Goal: Information Seeking & Learning: Find specific fact

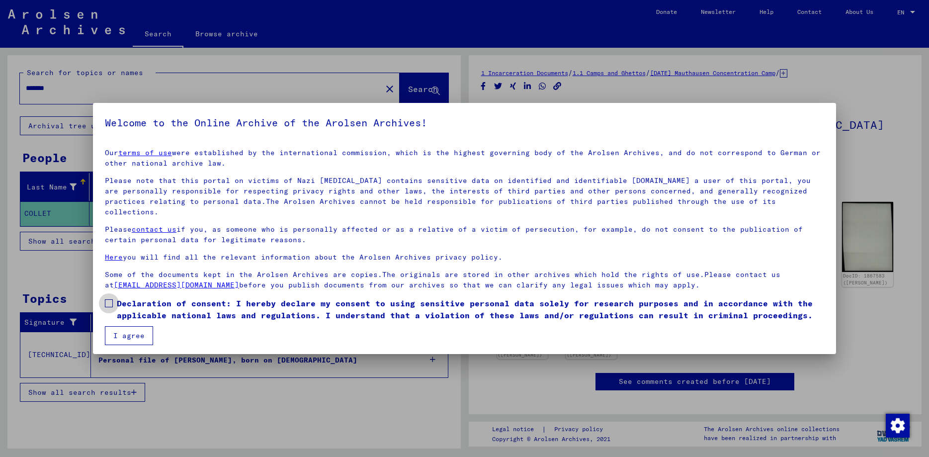
click at [105, 299] on span at bounding box center [109, 303] width 8 height 8
click at [107, 299] on span at bounding box center [109, 303] width 8 height 8
click at [127, 326] on button "I agree" at bounding box center [129, 335] width 48 height 19
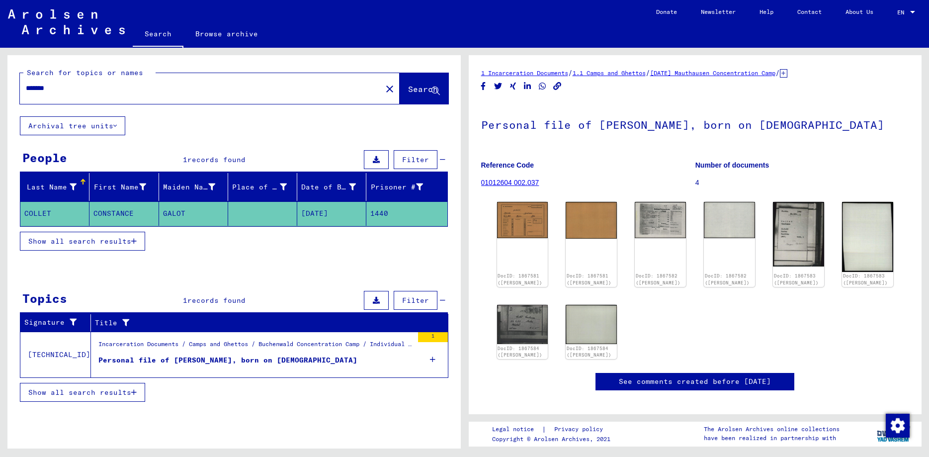
click at [92, 91] on input "*******" at bounding box center [201, 88] width 350 height 10
paste input "text"
type input "*****"
click at [408, 89] on span "Search" at bounding box center [423, 89] width 30 height 10
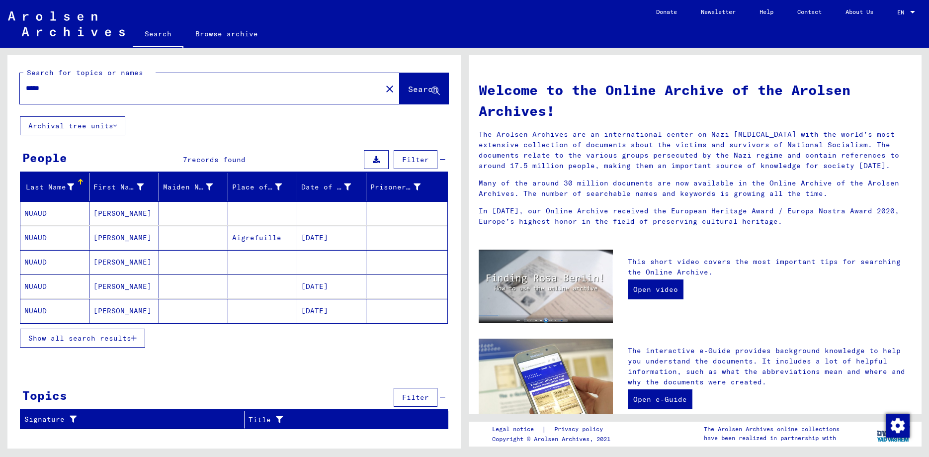
click at [118, 214] on mat-cell "[PERSON_NAME]" at bounding box center [123, 213] width 69 height 24
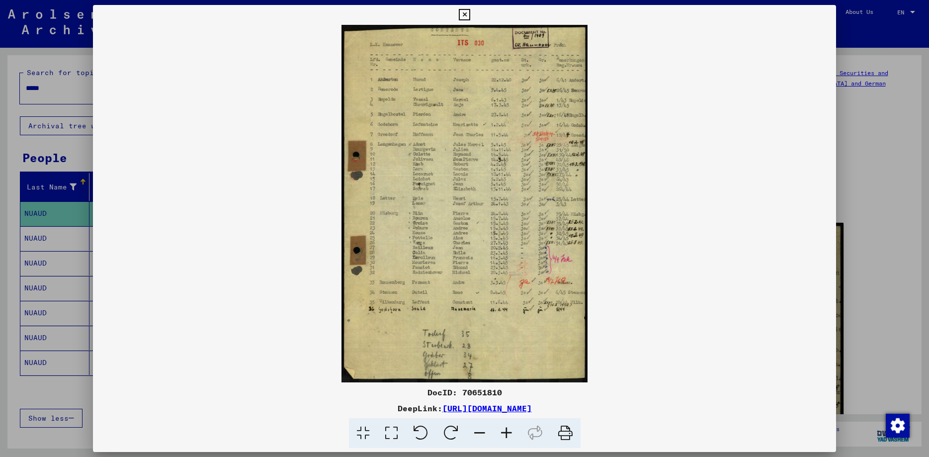
click at [427, 255] on img at bounding box center [464, 203] width 743 height 357
click at [475, 392] on div "DocID: 70651810" at bounding box center [464, 392] width 743 height 12
copy div "70651810"
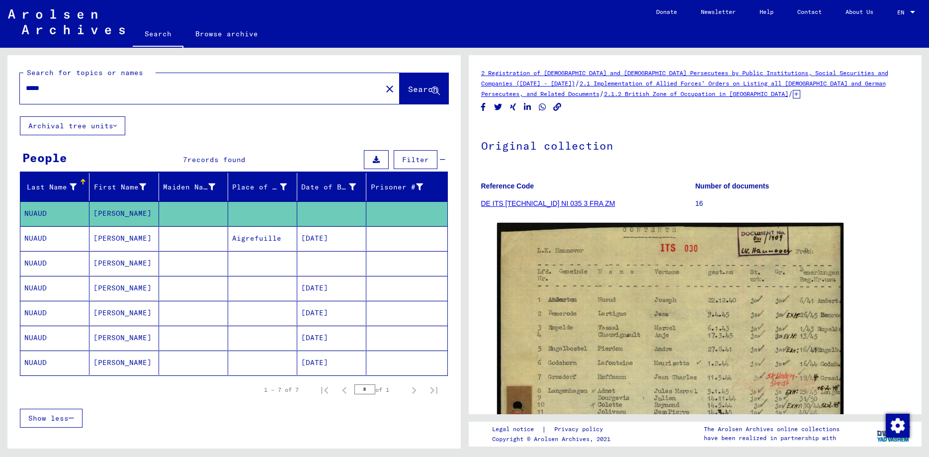
click at [268, 236] on mat-cell "Aigrefuille" at bounding box center [262, 238] width 69 height 24
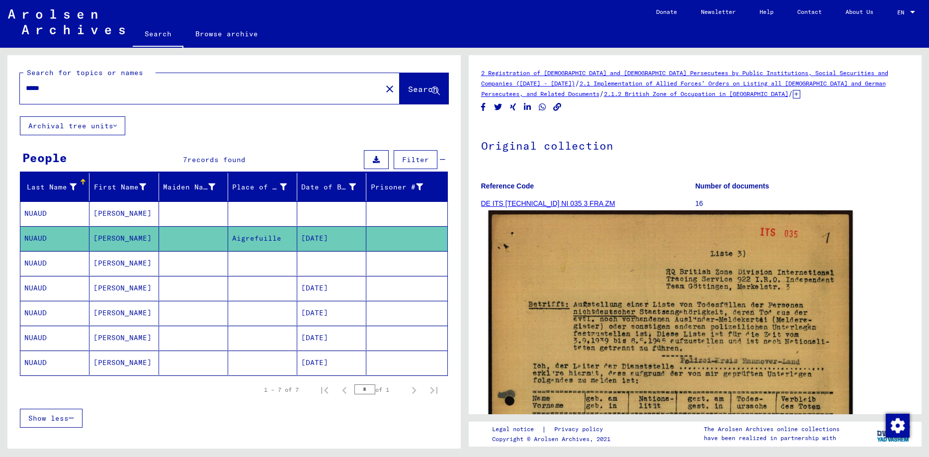
click at [637, 294] on img at bounding box center [670, 465] width 364 height 511
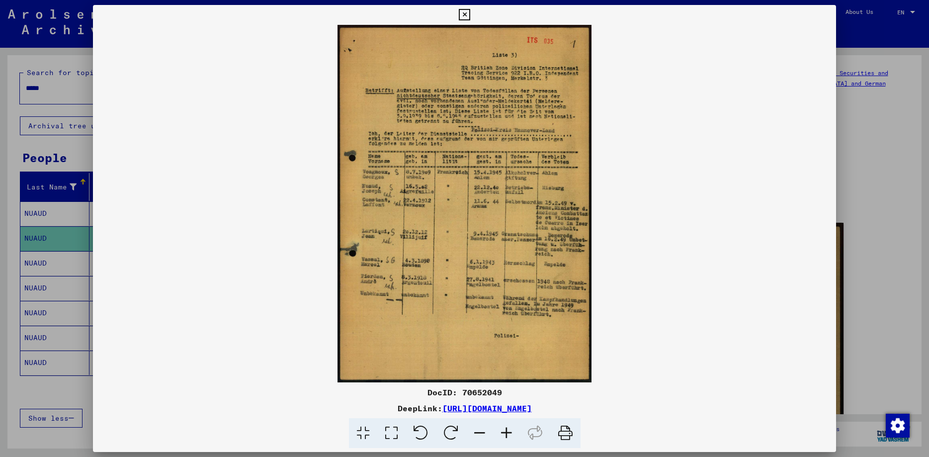
click at [481, 393] on div "DocID: 70652049" at bounding box center [464, 392] width 743 height 12
copy div "70652049"
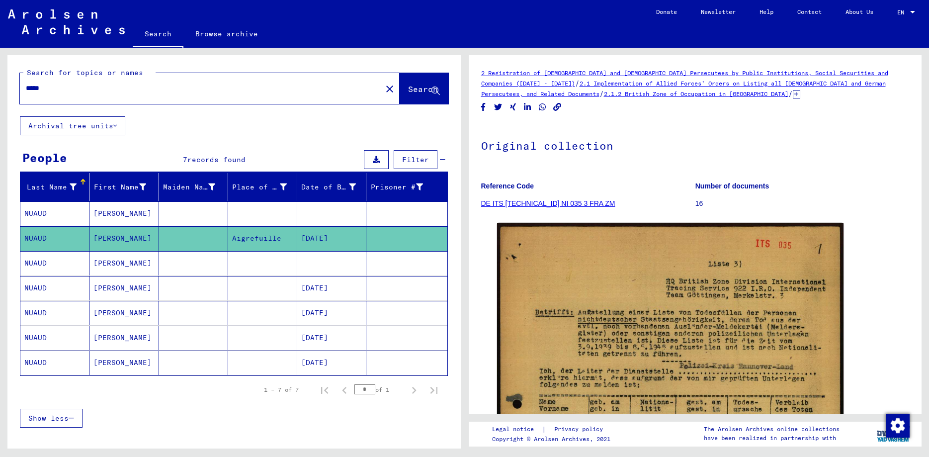
click at [110, 262] on mat-cell "[PERSON_NAME]" at bounding box center [123, 263] width 69 height 24
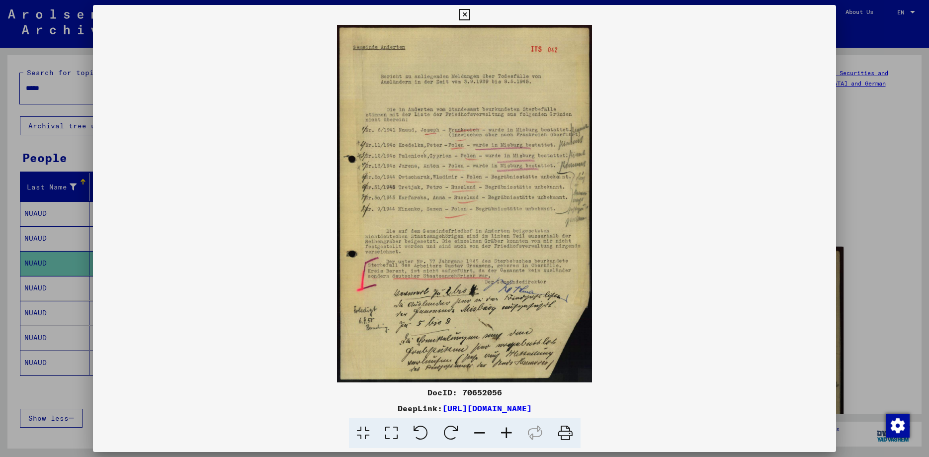
click at [477, 392] on div "DocID: 70652056" at bounding box center [464, 392] width 743 height 12
copy div "70652056"
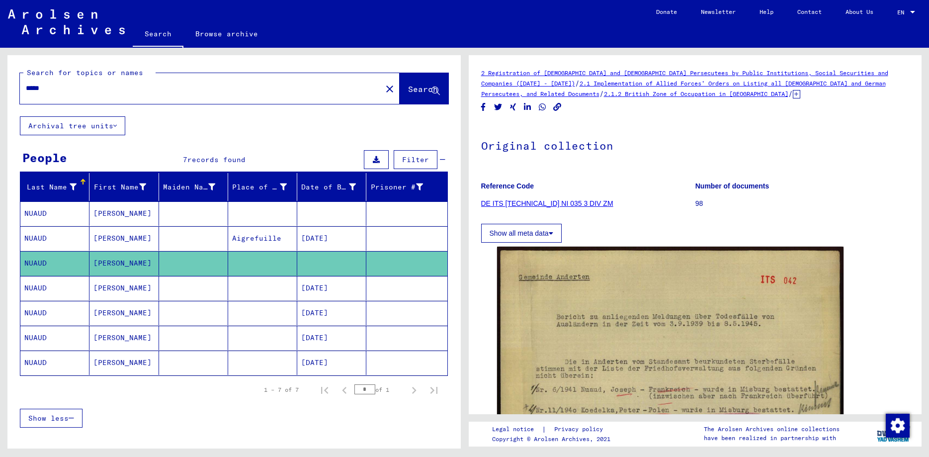
click at [119, 288] on mat-cell "[PERSON_NAME]" at bounding box center [123, 288] width 69 height 24
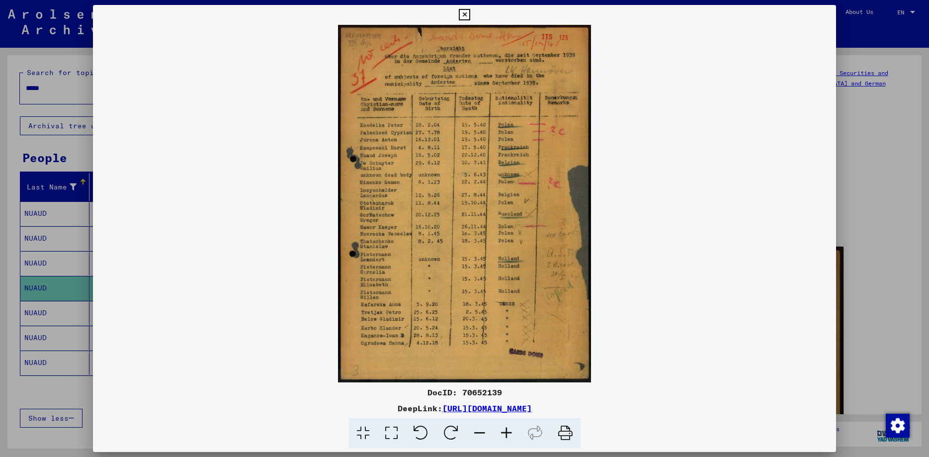
click at [480, 392] on div "DocID: 70652139" at bounding box center [464, 392] width 743 height 12
copy div "70652139"
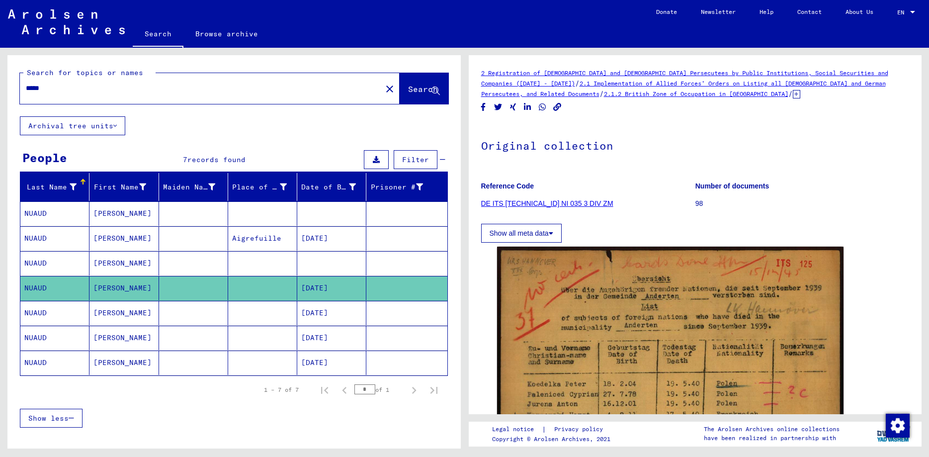
click at [327, 309] on mat-cell "[DATE]" at bounding box center [331, 313] width 69 height 24
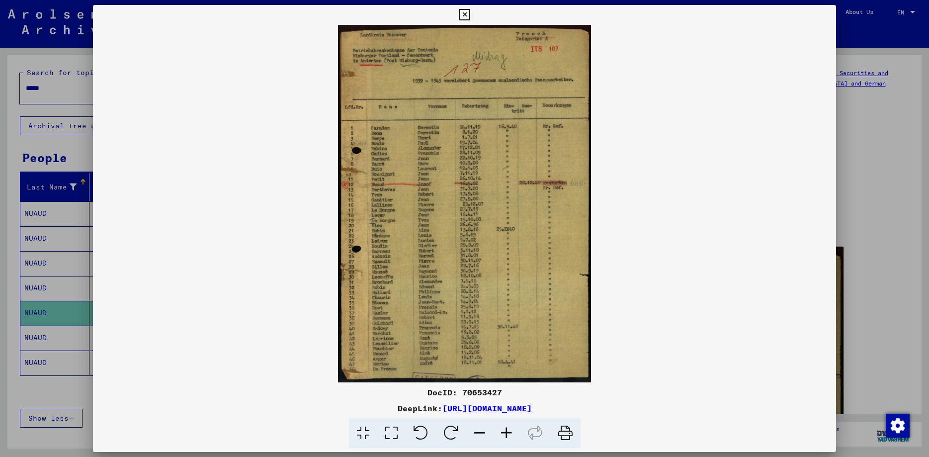
click at [473, 392] on div "DocID: 70653427" at bounding box center [464, 392] width 743 height 12
copy div "70653427"
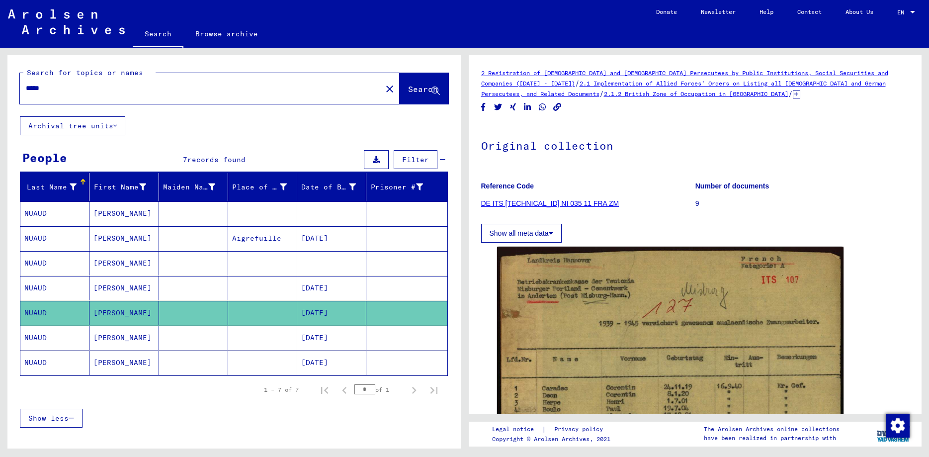
click at [344, 342] on mat-cell "[DATE]" at bounding box center [331, 337] width 69 height 24
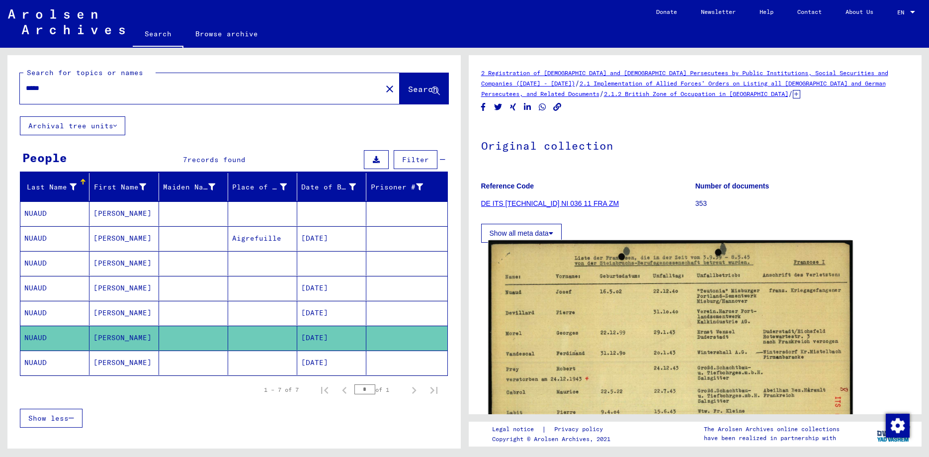
click at [594, 312] on img at bounding box center [670, 369] width 364 height 259
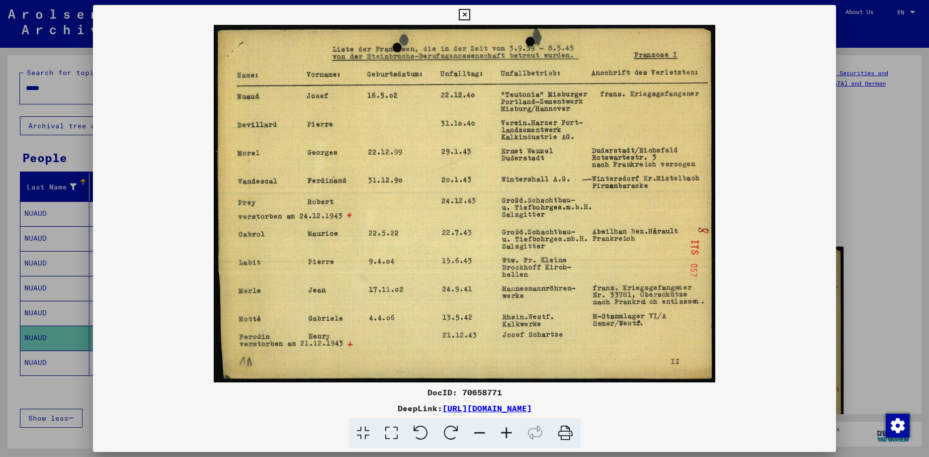
click at [479, 395] on div "DocID: 70658771" at bounding box center [464, 392] width 743 height 12
copy div "70658771"
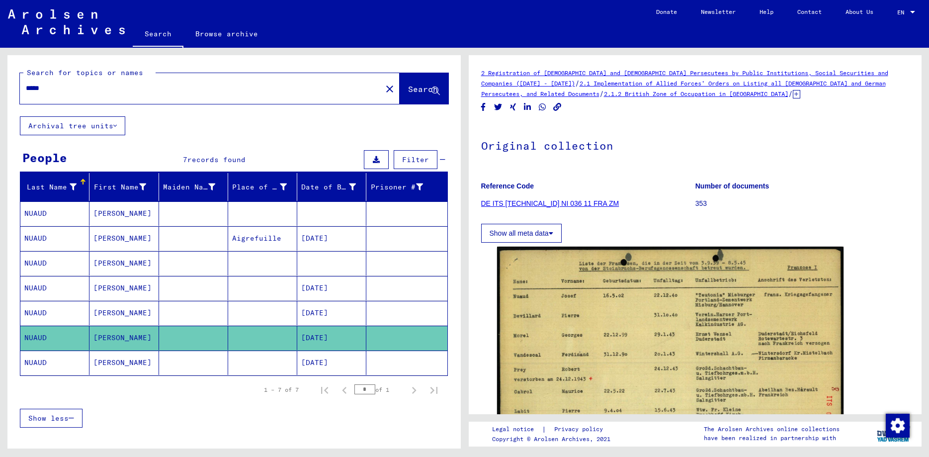
click at [328, 363] on mat-cell "[DATE]" at bounding box center [331, 362] width 69 height 24
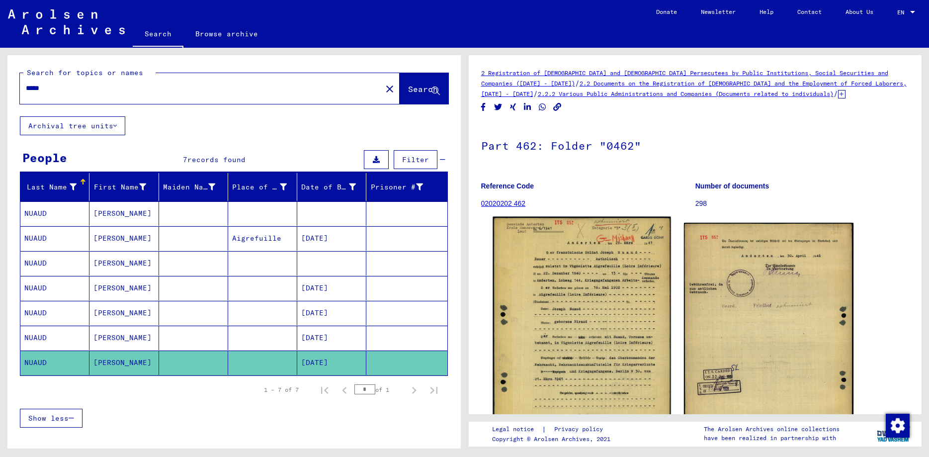
click at [591, 351] on img at bounding box center [581, 342] width 178 height 251
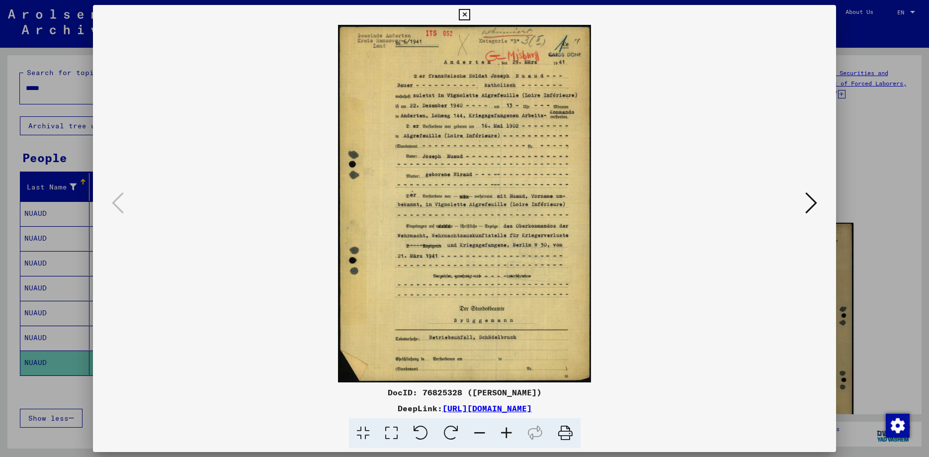
click at [440, 395] on div "DocID: 76825328 ([PERSON_NAME])" at bounding box center [464, 392] width 743 height 12
copy div "76825328"
click at [810, 198] on icon at bounding box center [811, 203] width 12 height 24
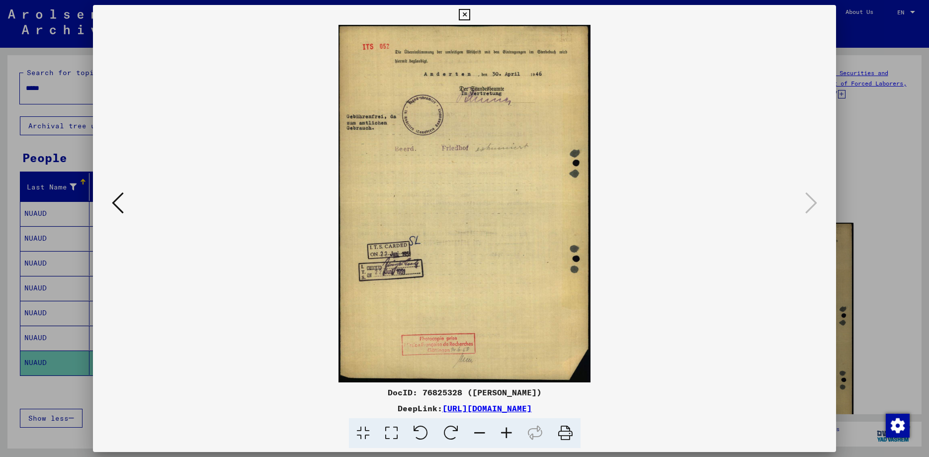
click at [470, 10] on icon at bounding box center [464, 15] width 11 height 12
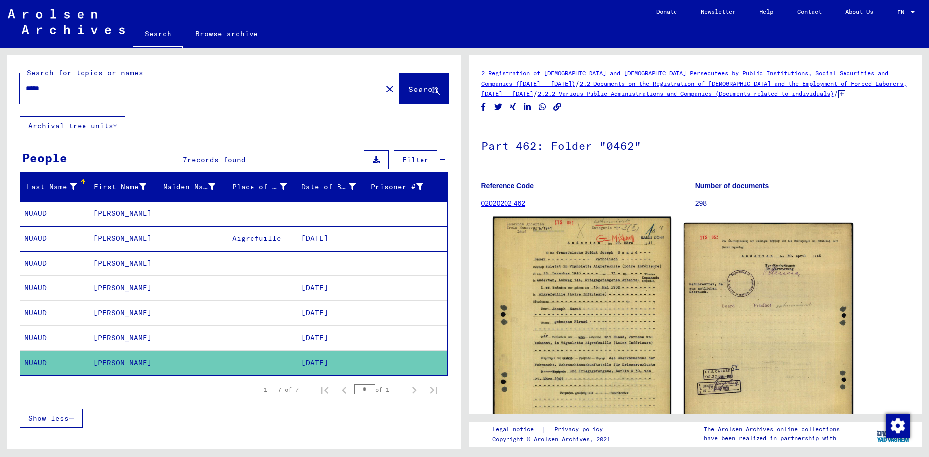
click at [578, 321] on img at bounding box center [581, 342] width 178 height 251
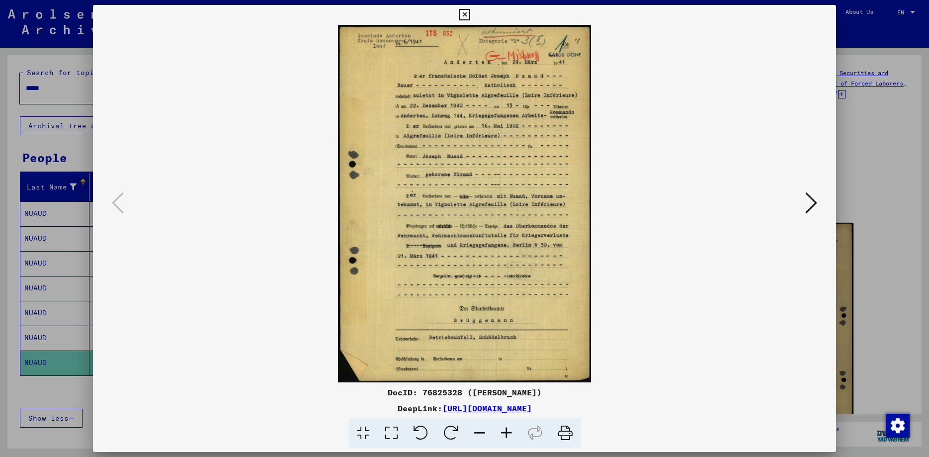
click at [522, 249] on img at bounding box center [464, 203] width 675 height 357
click at [508, 434] on icon at bounding box center [506, 433] width 27 height 30
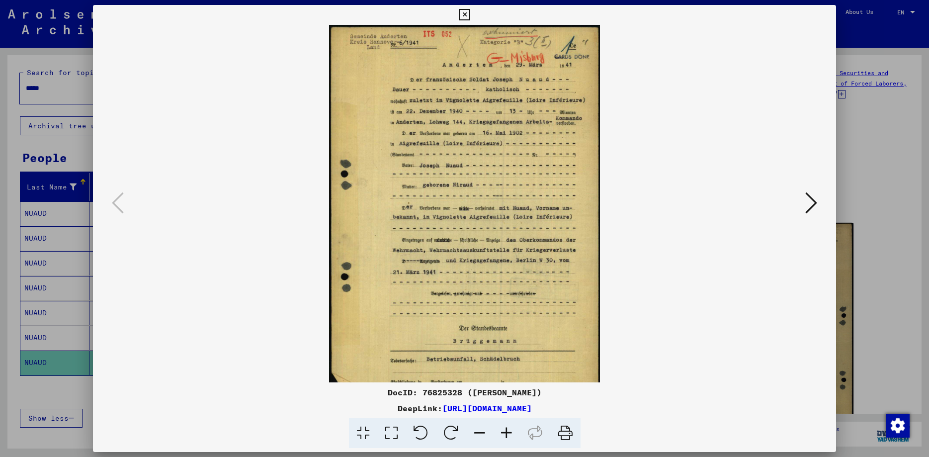
click at [508, 434] on icon at bounding box center [506, 433] width 27 height 30
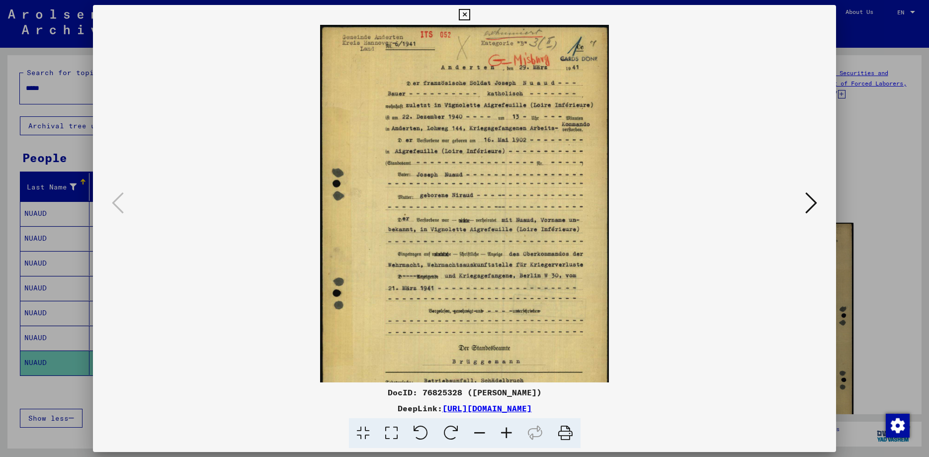
click at [508, 434] on icon at bounding box center [506, 433] width 27 height 30
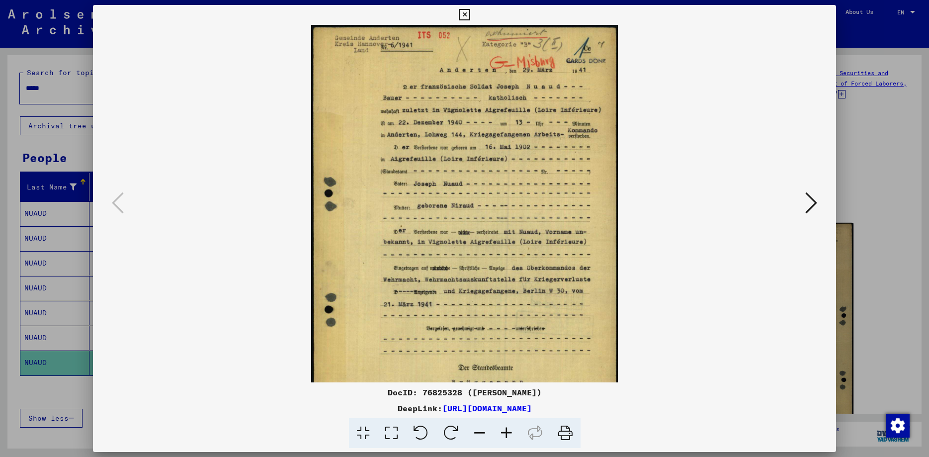
click at [509, 434] on icon at bounding box center [506, 433] width 27 height 30
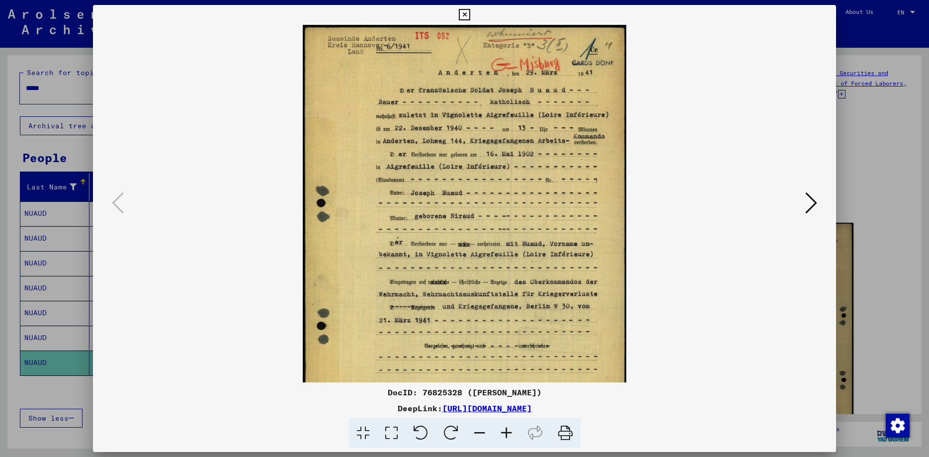
click at [509, 434] on icon at bounding box center [506, 433] width 27 height 30
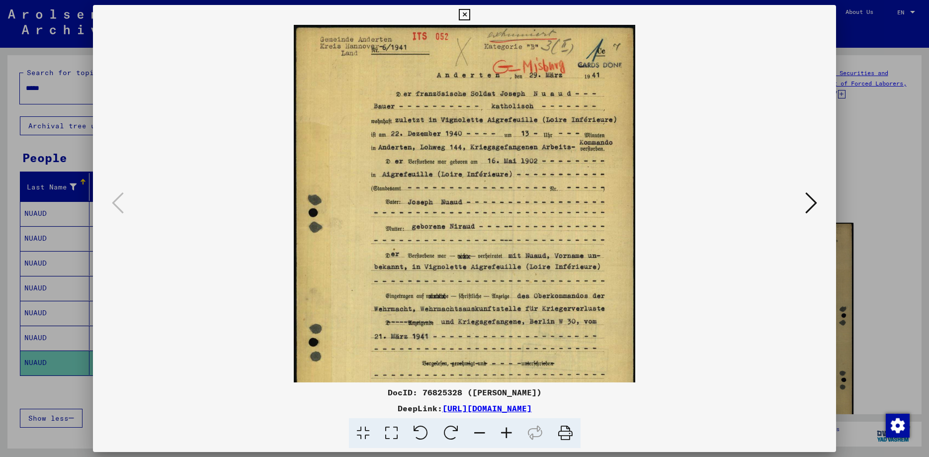
click at [509, 434] on icon at bounding box center [506, 433] width 27 height 30
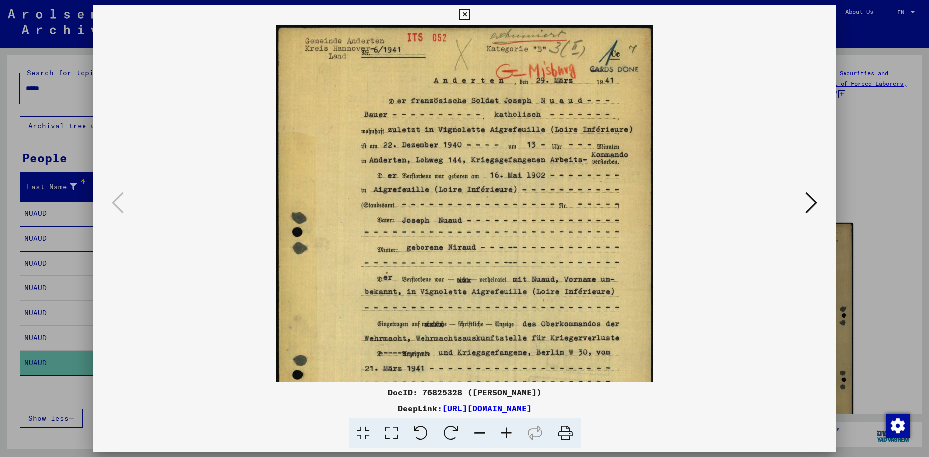
click at [509, 434] on icon at bounding box center [506, 433] width 27 height 30
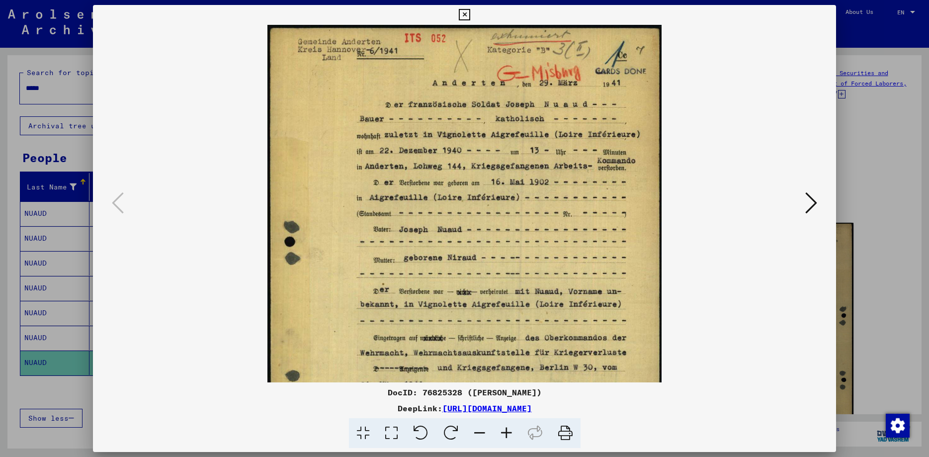
click at [509, 434] on icon at bounding box center [506, 433] width 27 height 30
